Goal: Navigation & Orientation: Understand site structure

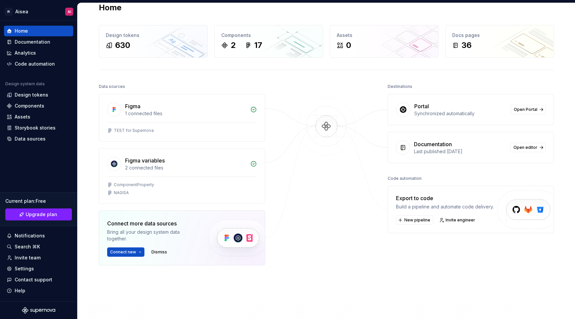
scroll to position [9, 0]
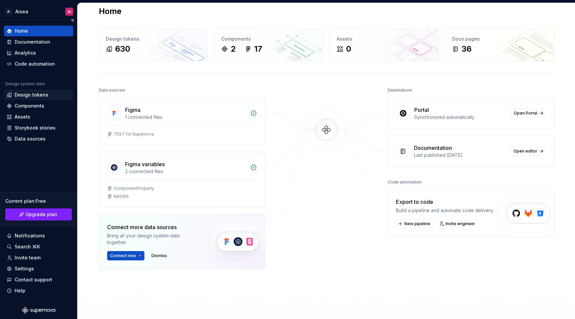
click at [41, 96] on div "Design tokens" at bounding box center [32, 95] width 34 height 7
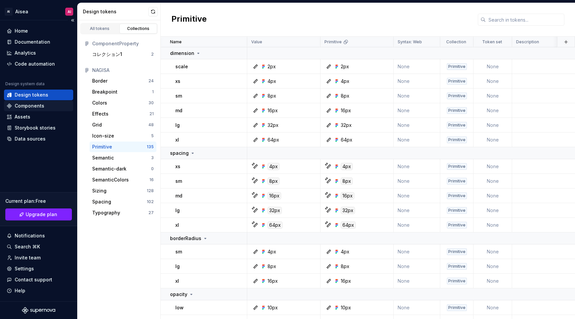
click at [39, 106] on div "Components" at bounding box center [30, 106] width 30 height 7
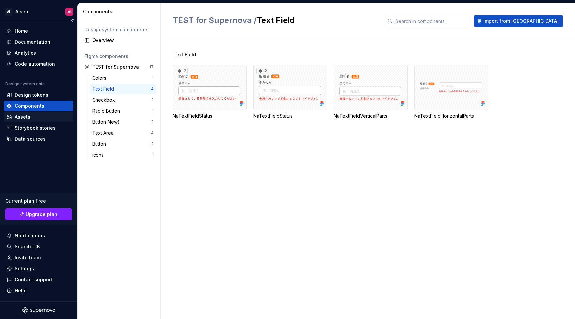
click at [42, 115] on div "Assets" at bounding box center [39, 117] width 64 height 7
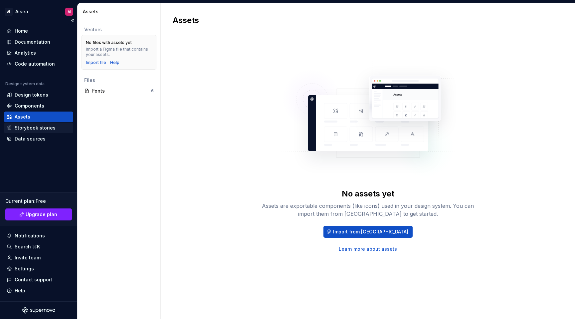
click at [41, 128] on div "Storybook stories" at bounding box center [35, 128] width 41 height 7
